Goal: Information Seeking & Learning: Learn about a topic

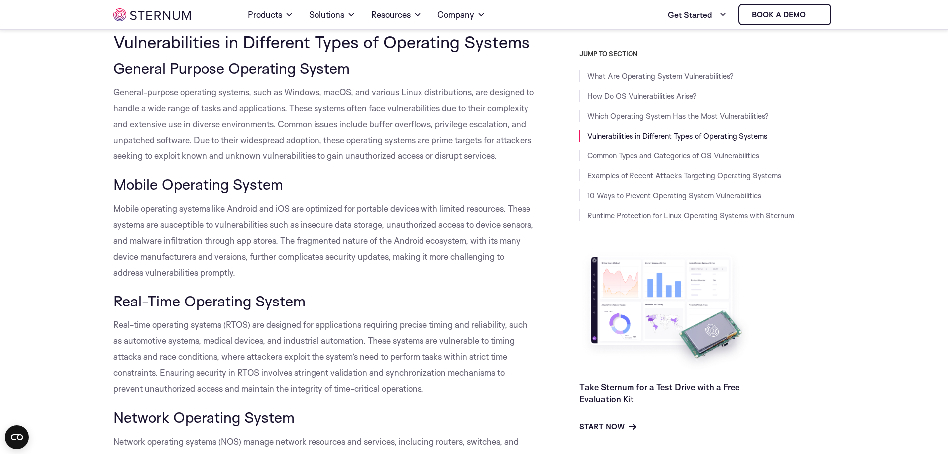
scroll to position [1072, 0]
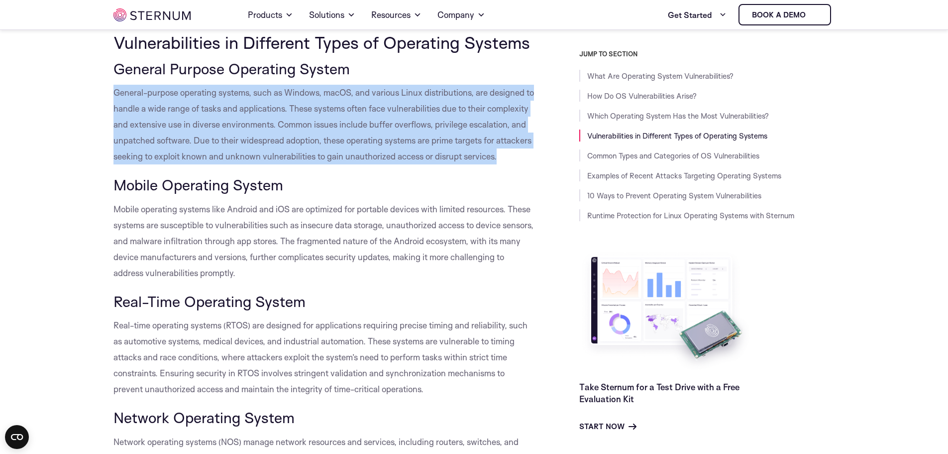
drag, startPoint x: 114, startPoint y: 95, endPoint x: 186, endPoint y: 170, distance: 104.2
click at [186, 164] on p "General-purpose operating systems, such as Windows, macOS, and various Linux di…" at bounding box center [324, 125] width 421 height 80
copy span "General-purpose operating systems, such as Windows, macOS, and various Linux di…"
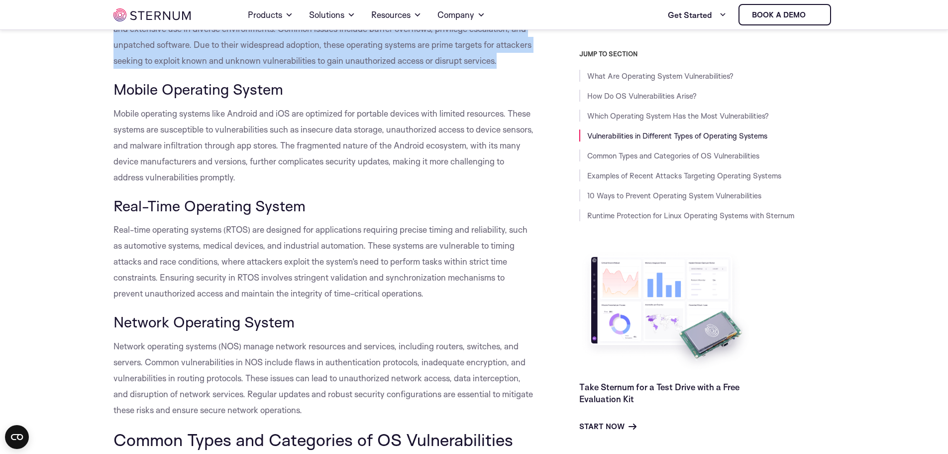
scroll to position [1168, 0]
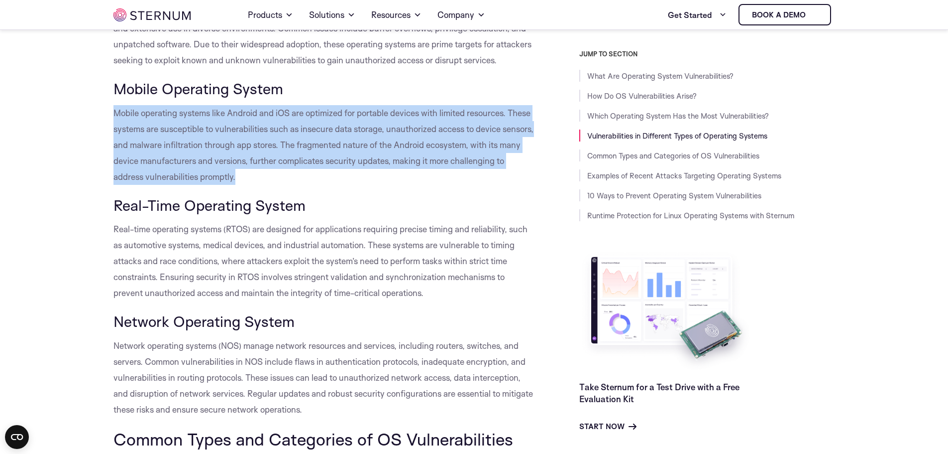
drag, startPoint x: 114, startPoint y: 129, endPoint x: 237, endPoint y: 197, distance: 141.0
click at [237, 185] on p "Mobile operating systems like Android and iOS are optimized for portable device…" at bounding box center [324, 145] width 421 height 80
copy span "Mobile operating systems like Android and iOS are optimized for portable device…"
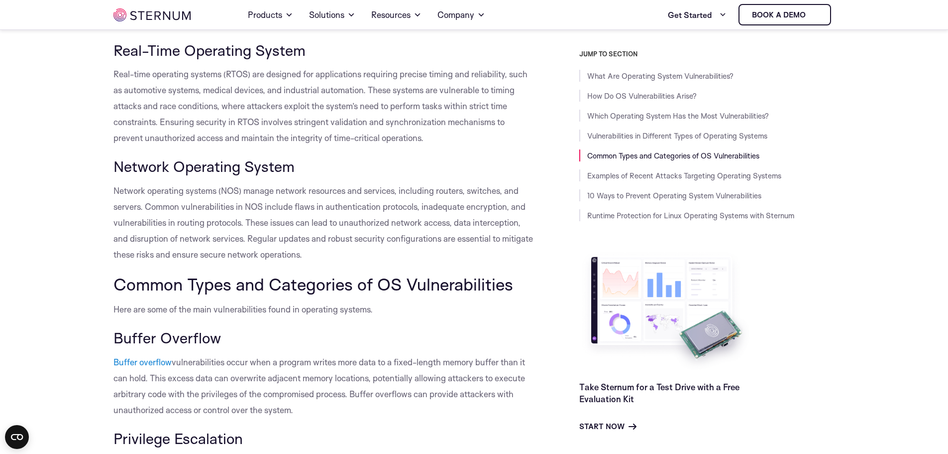
scroll to position [1324, 0]
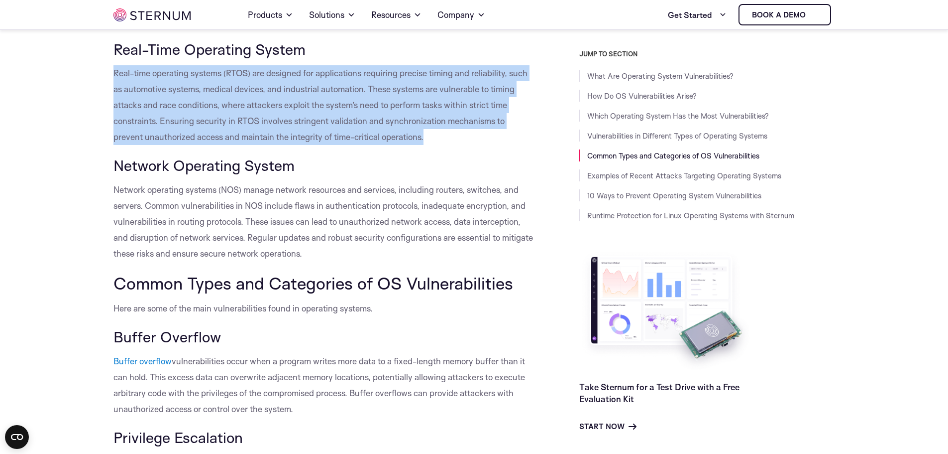
drag, startPoint x: 114, startPoint y: 90, endPoint x: 434, endPoint y: 153, distance: 325.8
click at [434, 145] on p "Real-time operating systems (RTOS) are designed for applications requiring prec…" at bounding box center [324, 105] width 421 height 80
copy span "Real-time operating systems (RTOS) are designed for applications requiring prec…"
click at [434, 145] on p "Real-time operating systems (RTOS) are designed for applications requiring prec…" at bounding box center [324, 105] width 421 height 80
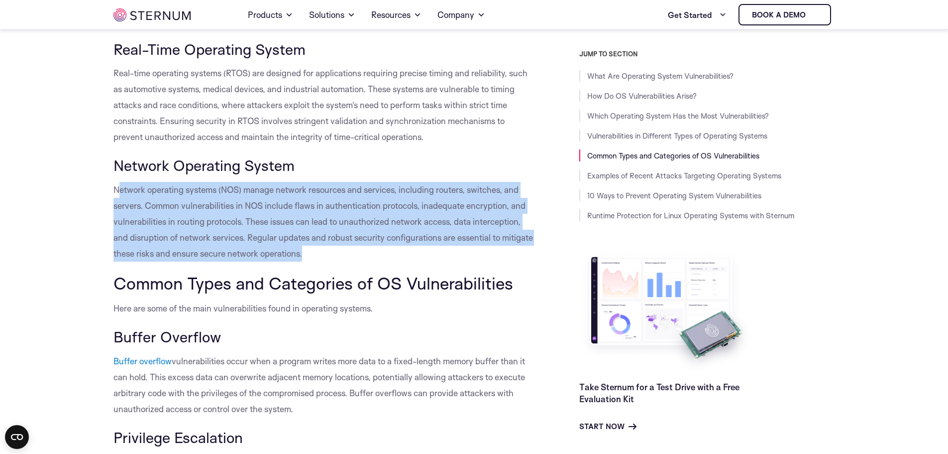
drag, startPoint x: 116, startPoint y: 209, endPoint x: 339, endPoint y: 260, distance: 228.4
click at [339, 260] on p "Network operating systems (NOS) manage network resources and services, includin…" at bounding box center [324, 222] width 421 height 80
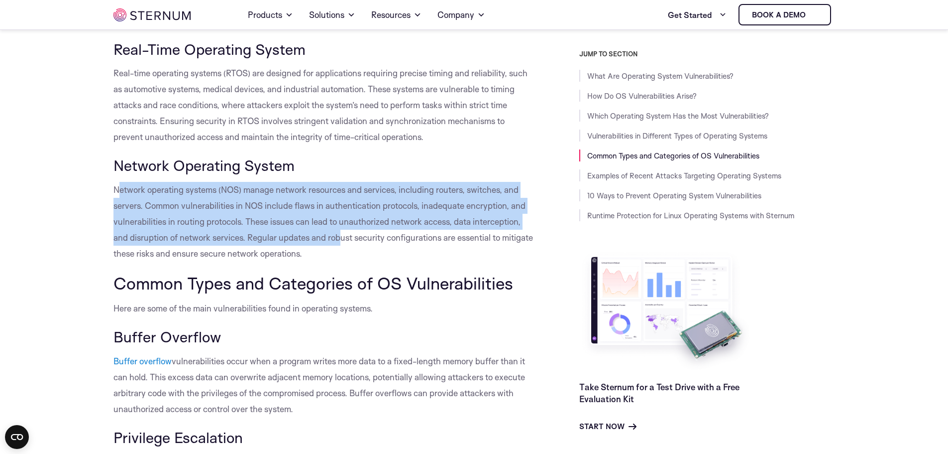
click at [339, 260] on p "Network operating systems (NOS) manage network resources and services, includin…" at bounding box center [324, 222] width 421 height 80
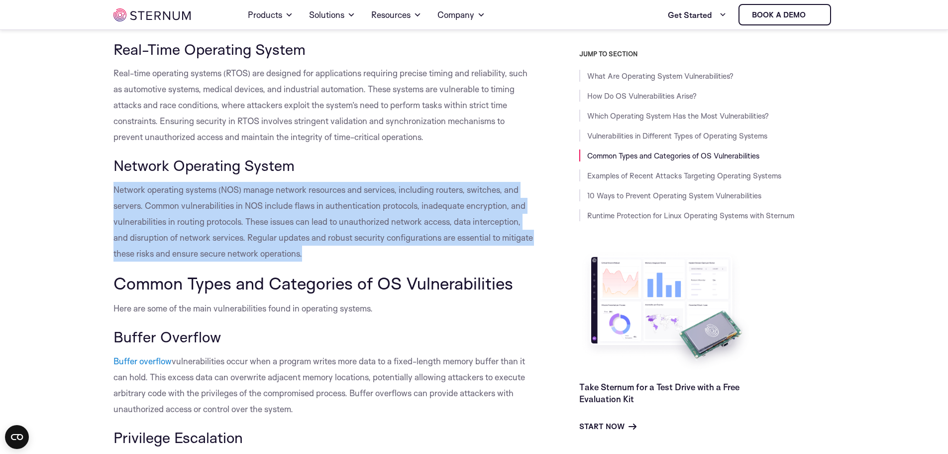
drag, startPoint x: 108, startPoint y: 201, endPoint x: 339, endPoint y: 271, distance: 241.9
copy span "Network operating systems (NOS) manage network resources and services, includin…"
click at [339, 261] on p "Network operating systems (NOS) manage network resources and services, includin…" at bounding box center [324, 222] width 421 height 80
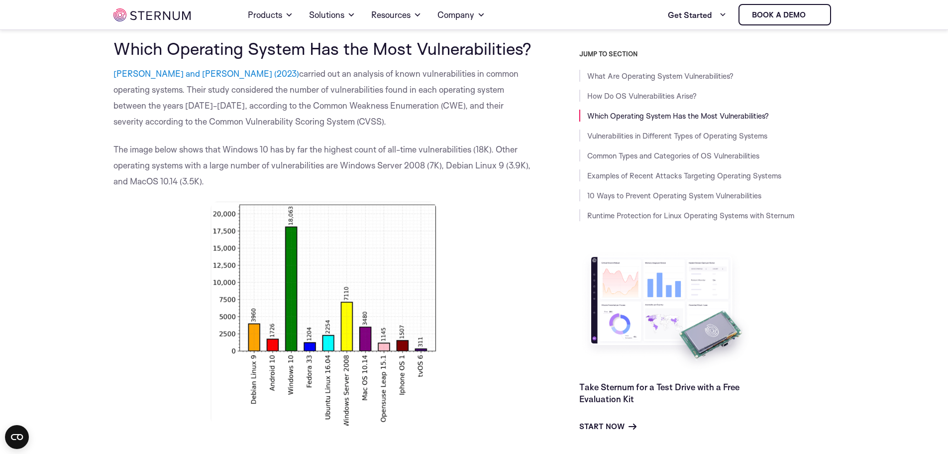
scroll to position [622, 0]
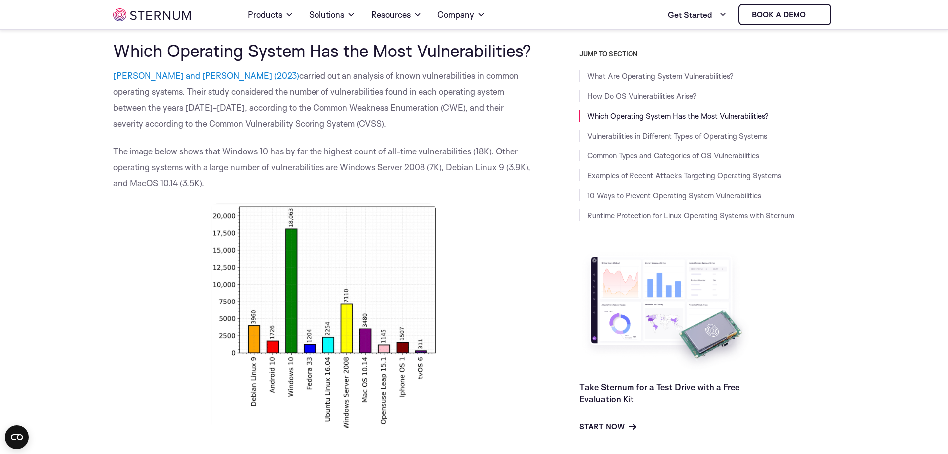
click at [351, 257] on img at bounding box center [324, 315] width 226 height 224
click at [349, 312] on img at bounding box center [324, 315] width 226 height 224
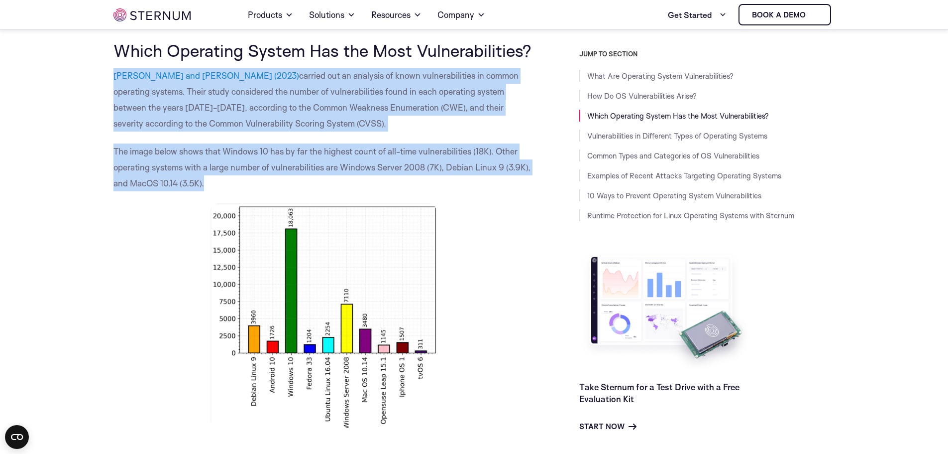
drag, startPoint x: 101, startPoint y: 74, endPoint x: 217, endPoint y: 189, distance: 163.7
copy div "[PERSON_NAME] and [PERSON_NAME] (2023) carried out an analysis of known vulnera…"
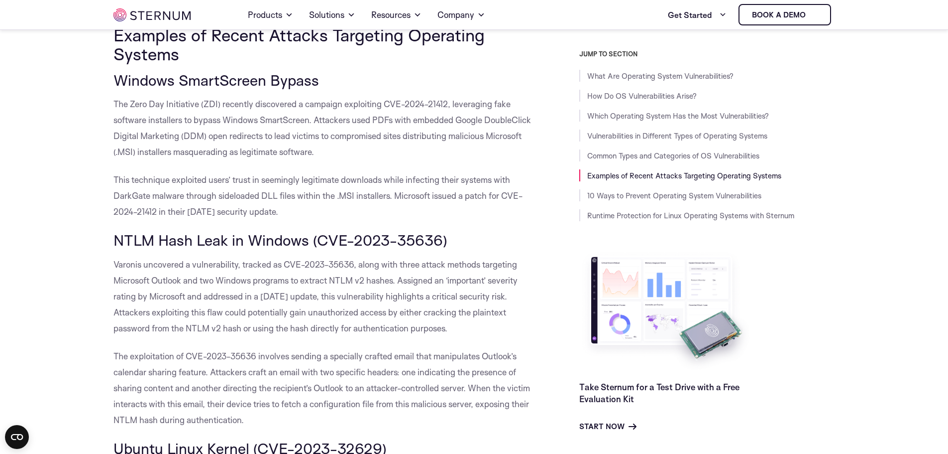
scroll to position [2727, 0]
drag, startPoint x: 118, startPoint y: 117, endPoint x: 310, endPoint y: 249, distance: 232.7
click at [310, 249] on div "What Are Operating System Vulnerabilities? Operating system vulnerabilities ref…" at bounding box center [324, 216] width 421 height 5338
copy div "Windows SmartScreen Bypass The Zero Day Initiative (ZDI) recently discovered a …"
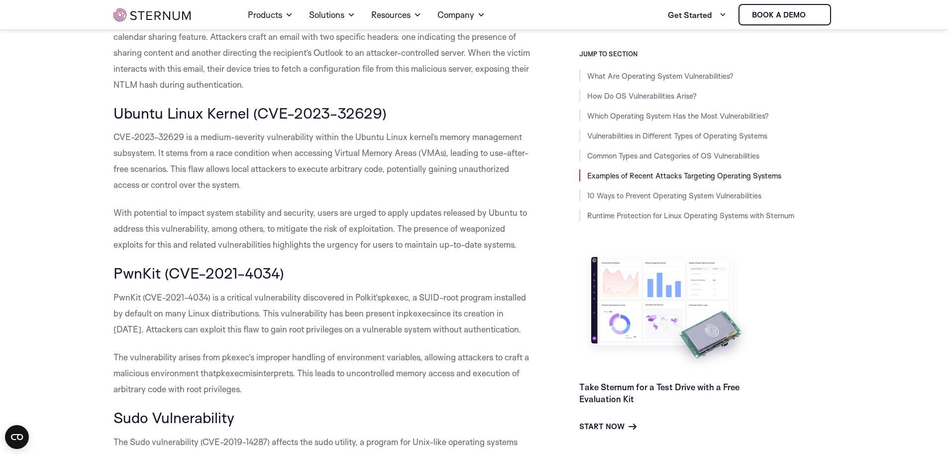
scroll to position [3063, 0]
drag, startPoint x: 115, startPoint y: 144, endPoint x: 517, endPoint y: 275, distance: 422.5
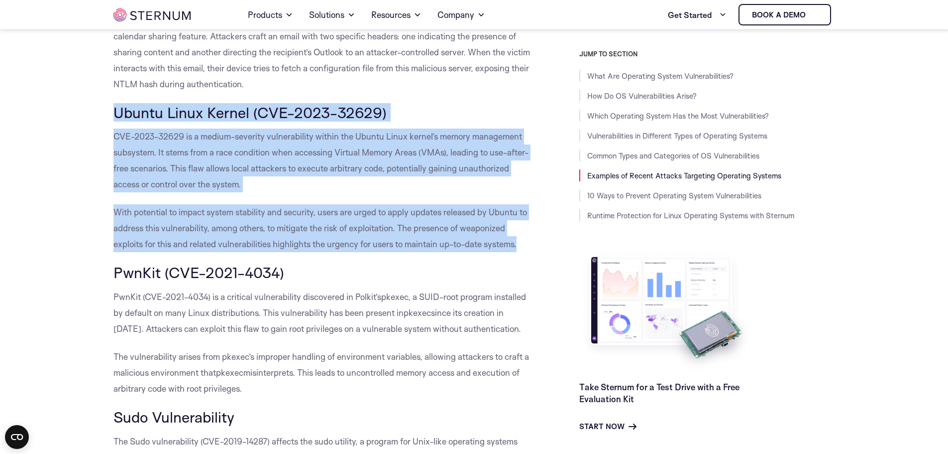
copy div "Ubuntu Linux Kernel (CVE-2023-32629) CVE-2023-32629 is a medium-severity vulner…"
click at [12, 182] on body "Skip to content Home Products Sternum Platform Built-in memory protection, gran…" at bounding box center [474, 11] width 948 height 6149
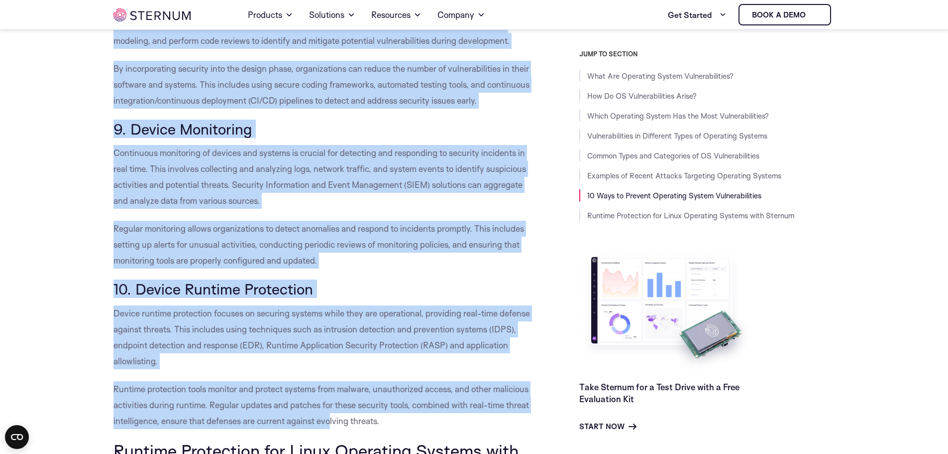
scroll to position [4911, 0]
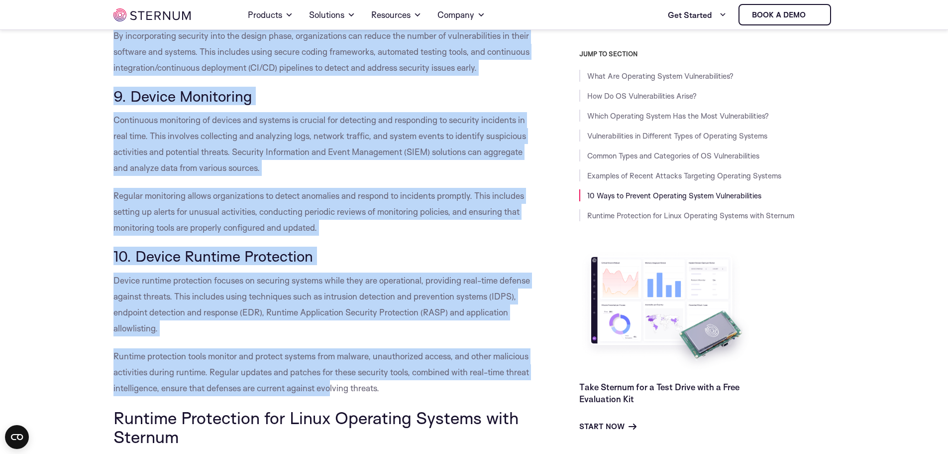
drag, startPoint x: 110, startPoint y: 108, endPoint x: 386, endPoint y: 414, distance: 412.4
copy div "1. Lorem Ipsumdo Sitamet con Adipiscin Elits Doeiusmodt In utlaboreetdo magnaal…"
click at [386, 396] on p "Runtime protection tools monitor and protect systems from malware, unauthorized…" at bounding box center [324, 372] width 421 height 48
